Goal: Task Accomplishment & Management: Manage account settings

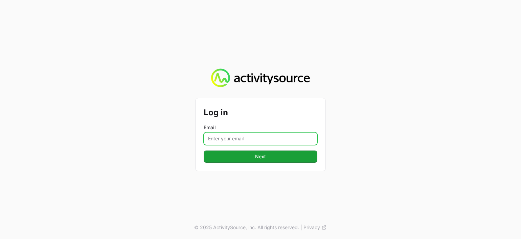
click at [232, 137] on input "Email" at bounding box center [261, 138] width 114 height 13
type input "dionne.wheeler@westcon.com"
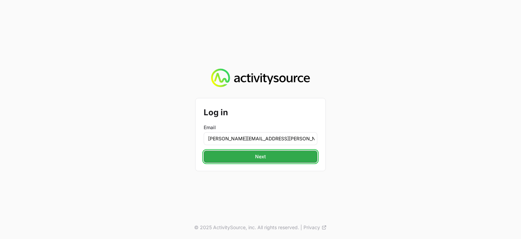
click at [235, 155] on span "Next" at bounding box center [261, 156] width 106 height 8
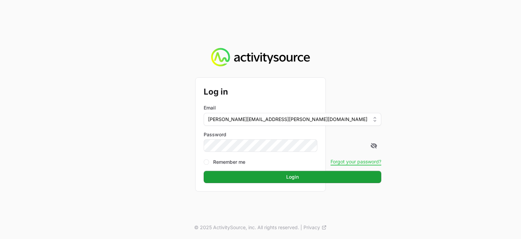
click at [204, 171] on button "Login Login" at bounding box center [293, 177] width 178 height 12
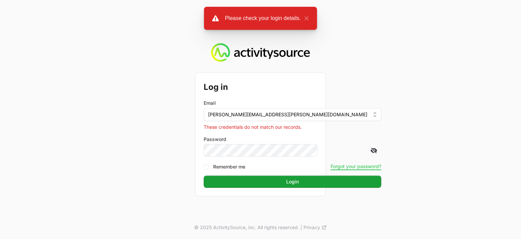
click at [371, 149] on icon at bounding box center [374, 150] width 7 height 7
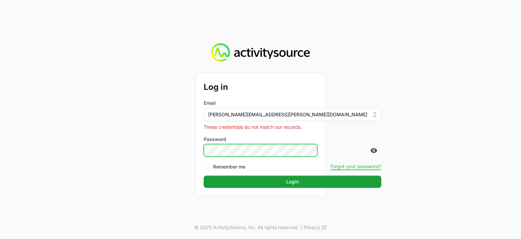
click at [204, 175] on button "Login Login" at bounding box center [293, 181] width 178 height 12
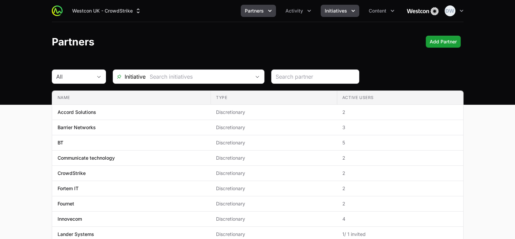
click at [343, 9] on span "Initiatives" at bounding box center [336, 10] width 22 height 7
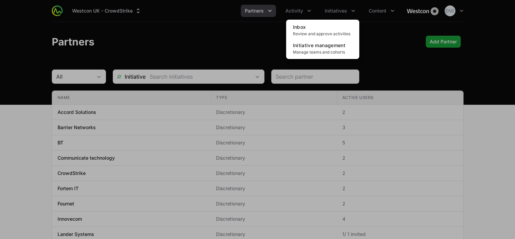
drag, startPoint x: 328, startPoint y: 29, endPoint x: 368, endPoint y: 51, distance: 44.9
click at [327, 29] on link "Inbox Review and approve activities" at bounding box center [322, 30] width 70 height 18
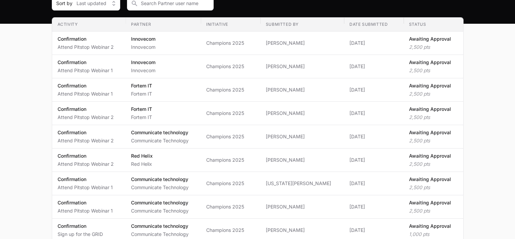
scroll to position [86, 0]
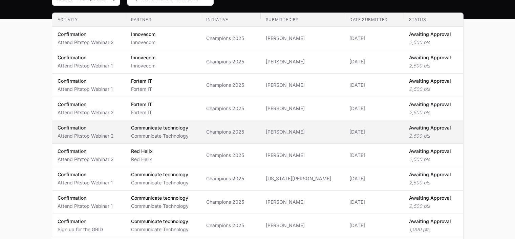
click at [427, 127] on p "Awaiting Approval" at bounding box center [430, 127] width 42 height 7
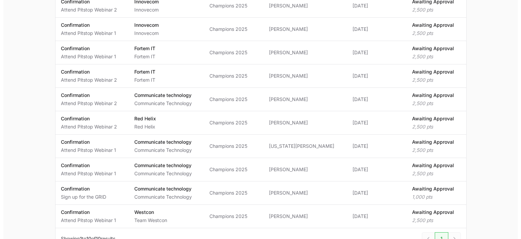
scroll to position [138, 0]
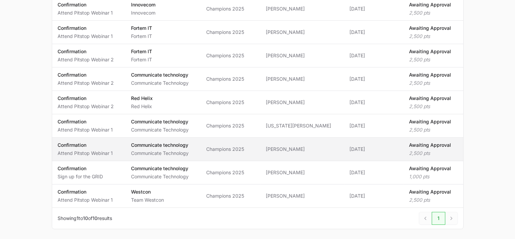
click at [418, 150] on p "2,500 pts" at bounding box center [430, 153] width 42 height 7
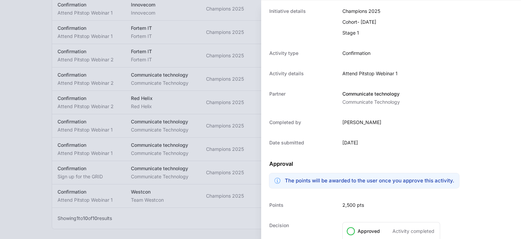
scroll to position [93, 0]
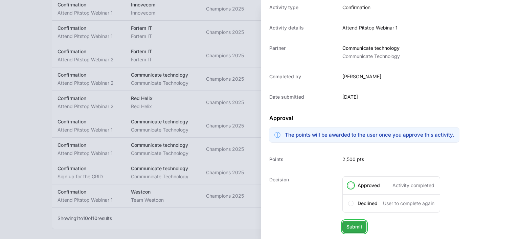
click at [354, 226] on span "Submit" at bounding box center [355, 226] width 16 height 8
click at [351, 186] on span at bounding box center [350, 184] width 5 height 5
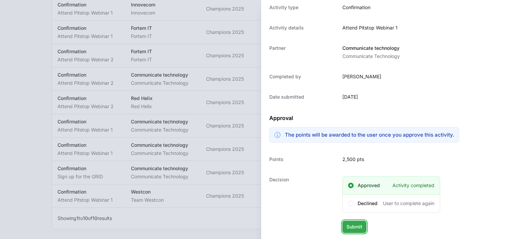
click at [359, 228] on span "Submit" at bounding box center [355, 226] width 16 height 8
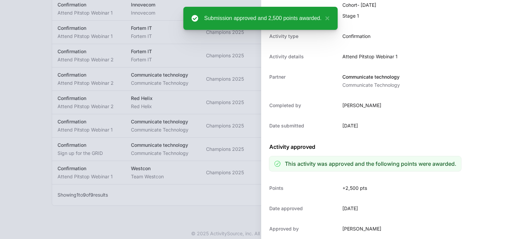
scroll to position [64, 0]
click at [161, 217] on div at bounding box center [260, 119] width 521 height 239
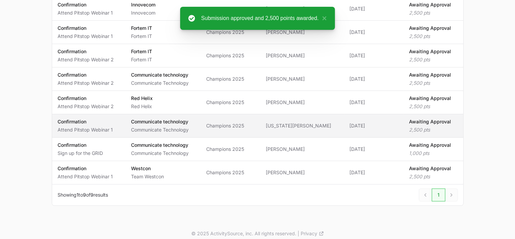
click at [425, 122] on p "Awaiting Approval" at bounding box center [430, 121] width 42 height 7
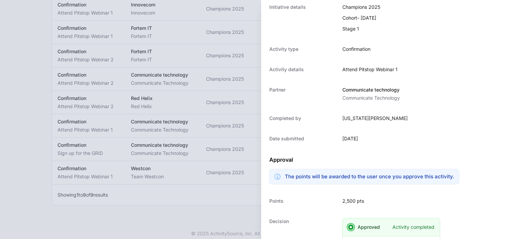
scroll to position [93, 0]
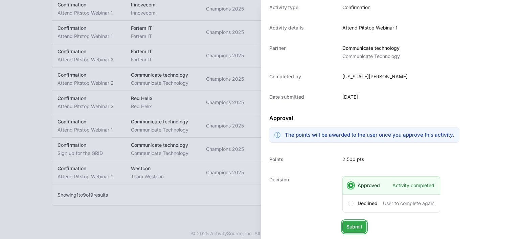
click at [358, 227] on span "Submit" at bounding box center [355, 226] width 16 height 8
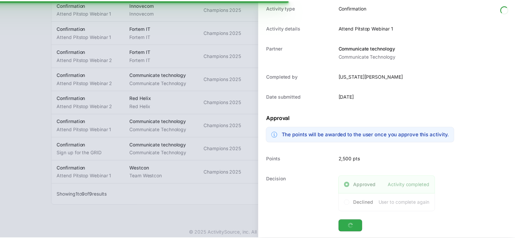
scroll to position [120, 0]
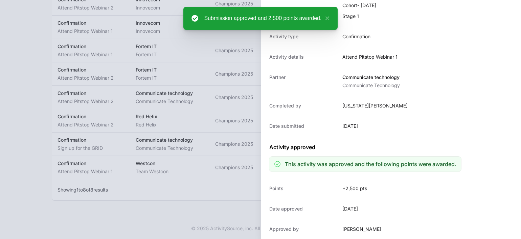
click at [141, 217] on div at bounding box center [260, 119] width 521 height 239
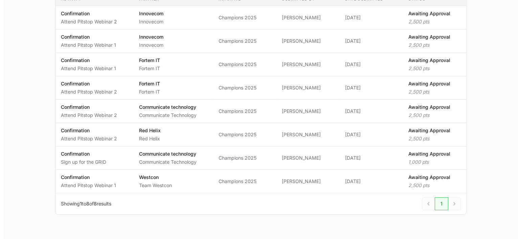
scroll to position [106, 0]
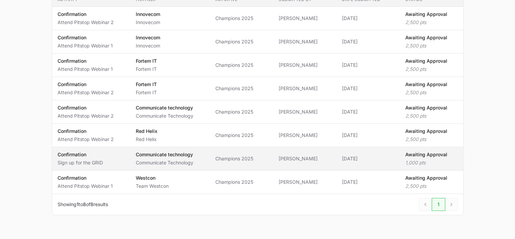
click at [425, 152] on p "Awaiting Approval" at bounding box center [426, 154] width 42 height 7
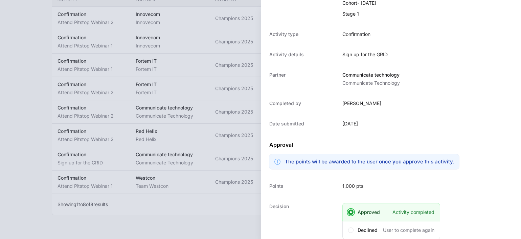
scroll to position [93, 0]
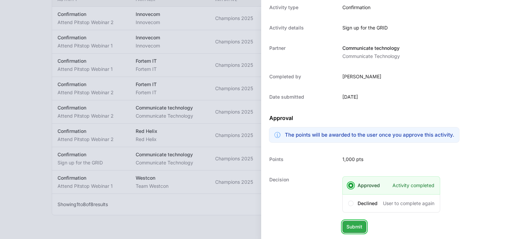
click at [354, 225] on span "Submit" at bounding box center [355, 226] width 16 height 8
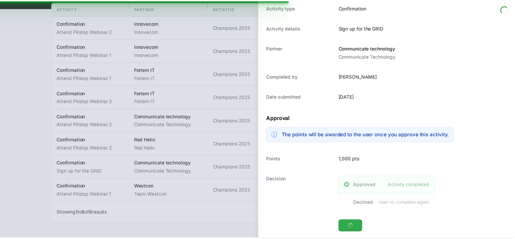
scroll to position [64, 0]
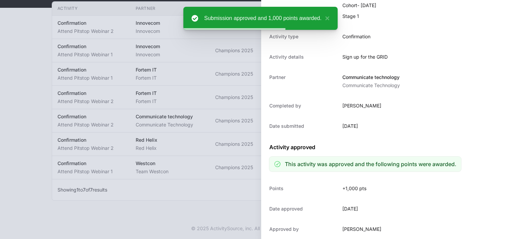
click at [155, 213] on div at bounding box center [260, 119] width 521 height 239
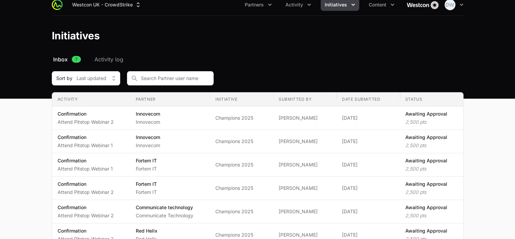
scroll to position [0, 0]
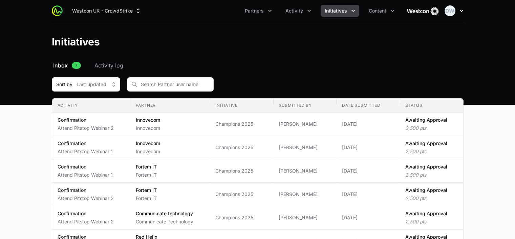
click at [457, 12] on button "Open user menu" at bounding box center [454, 10] width 19 height 11
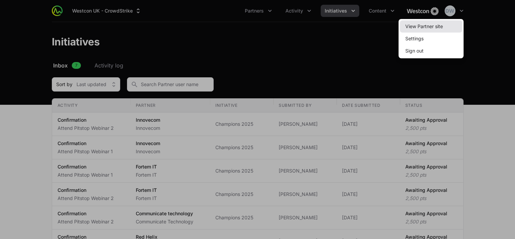
click at [421, 29] on link "View Partner site" at bounding box center [431, 26] width 62 height 12
click at [423, 27] on link "View Partner site" at bounding box center [431, 26] width 62 height 12
click at [427, 24] on link "View Partner site" at bounding box center [431, 26] width 62 height 12
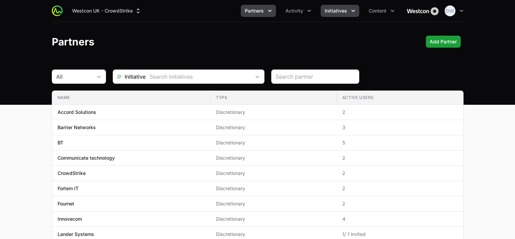
click at [346, 11] on button "Initiatives" at bounding box center [340, 11] width 39 height 12
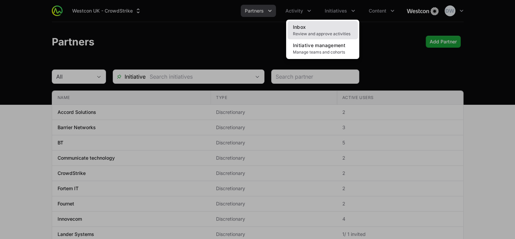
click at [313, 31] on span "Review and approve activities" at bounding box center [323, 33] width 60 height 5
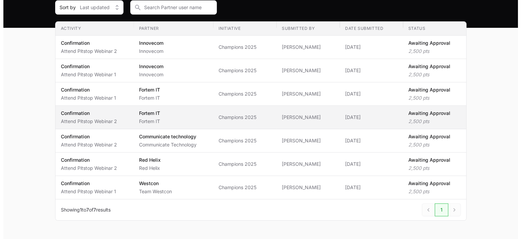
scroll to position [79, 0]
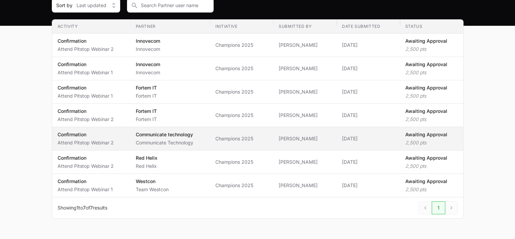
click at [422, 136] on p "Awaiting Approval" at bounding box center [426, 134] width 42 height 7
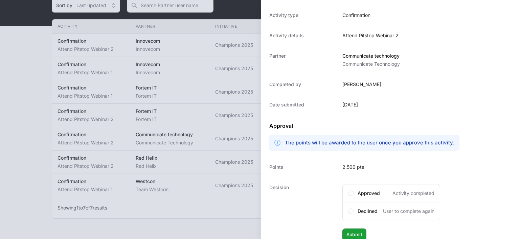
scroll to position [93, 0]
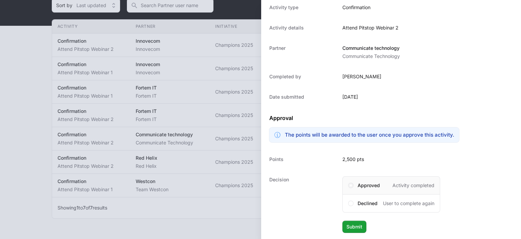
click at [351, 186] on span at bounding box center [350, 184] width 5 height 5
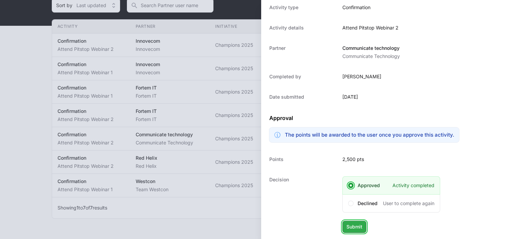
drag, startPoint x: 360, startPoint y: 230, endPoint x: 359, endPoint y: 227, distance: 3.6
click at [360, 230] on button "Submit Submit" at bounding box center [355, 226] width 24 height 12
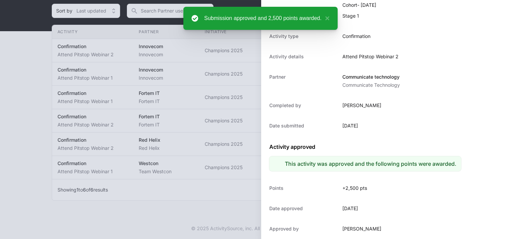
scroll to position [64, 0]
click at [327, 17] on button "×" at bounding box center [326, 18] width 8 height 8
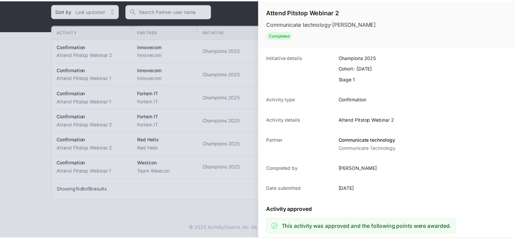
scroll to position [0, 0]
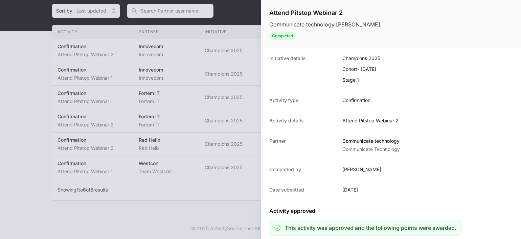
click at [157, 206] on div at bounding box center [260, 119] width 521 height 239
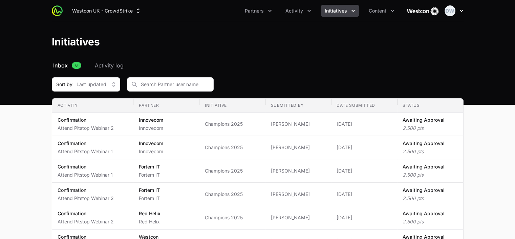
click at [459, 7] on button "Open user menu" at bounding box center [454, 10] width 19 height 11
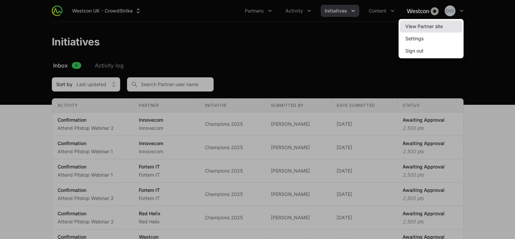
click at [427, 27] on link "View Partner site" at bounding box center [431, 26] width 62 height 12
click at [273, 5] on div at bounding box center [257, 119] width 515 height 239
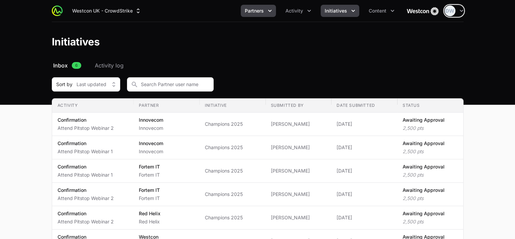
click at [270, 7] on icon "Partners menu" at bounding box center [269, 10] width 7 height 7
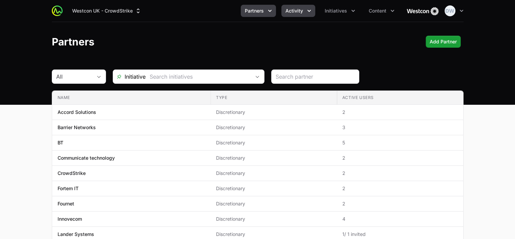
click at [303, 12] on span "Activity" at bounding box center [294, 10] width 18 height 7
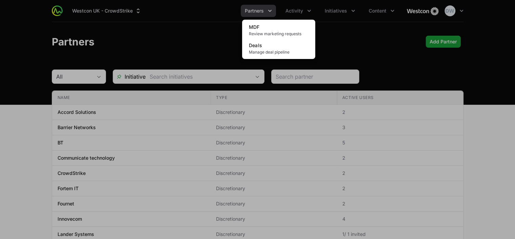
click at [348, 10] on div "Activity menu" at bounding box center [257, 119] width 515 height 239
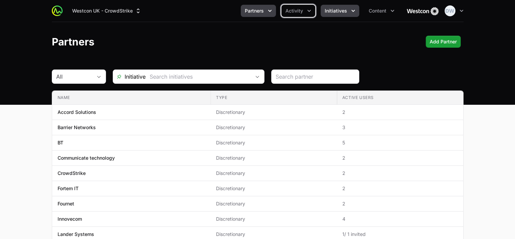
click at [344, 10] on span "Initiatives" at bounding box center [336, 10] width 22 height 7
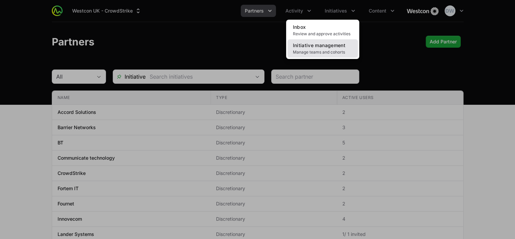
click at [324, 48] on link "Initiative management Manage teams and cohorts" at bounding box center [322, 48] width 70 height 18
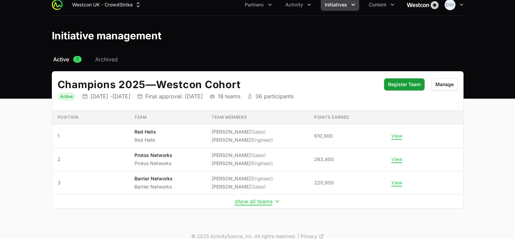
scroll to position [14, 0]
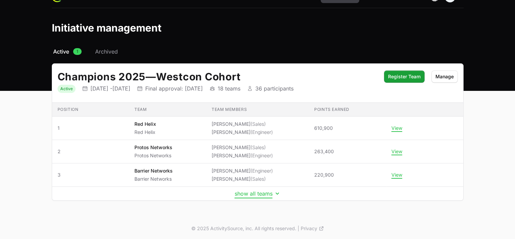
click at [256, 191] on button "show all teams" at bounding box center [258, 193] width 46 height 7
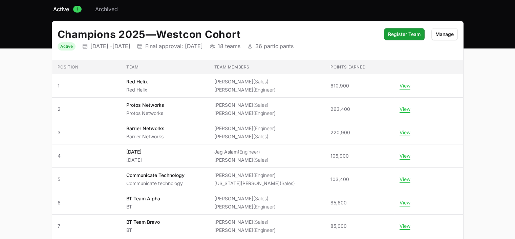
scroll to position [141, 0]
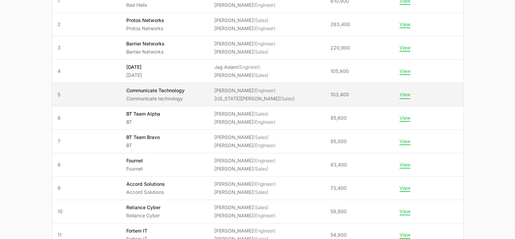
click at [403, 94] on button "View" at bounding box center [405, 94] width 11 height 6
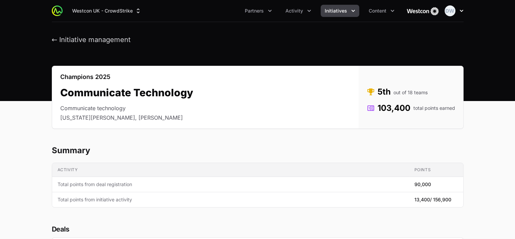
click at [460, 11] on icon "button" at bounding box center [461, 10] width 7 height 7
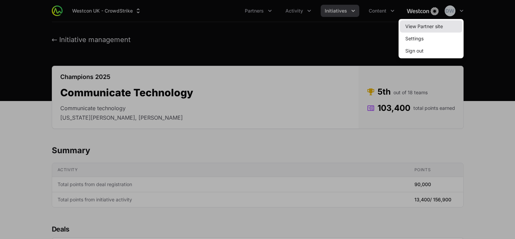
drag, startPoint x: 428, startPoint y: 29, endPoint x: 417, endPoint y: 29, distance: 10.8
click at [428, 29] on link "View Partner site" at bounding box center [431, 26] width 62 height 12
